Goal: Task Accomplishment & Management: Manage account settings

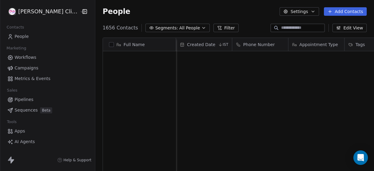
scroll to position [146, 287]
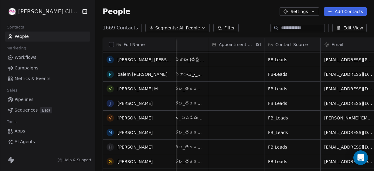
scroll to position [963, 0]
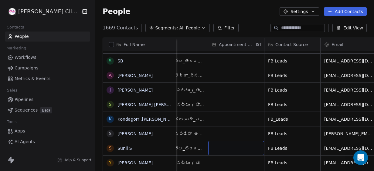
drag, startPoint x: 235, startPoint y: 151, endPoint x: 234, endPoint y: 119, distance: 32.2
